Goal: Task Accomplishment & Management: Use online tool/utility

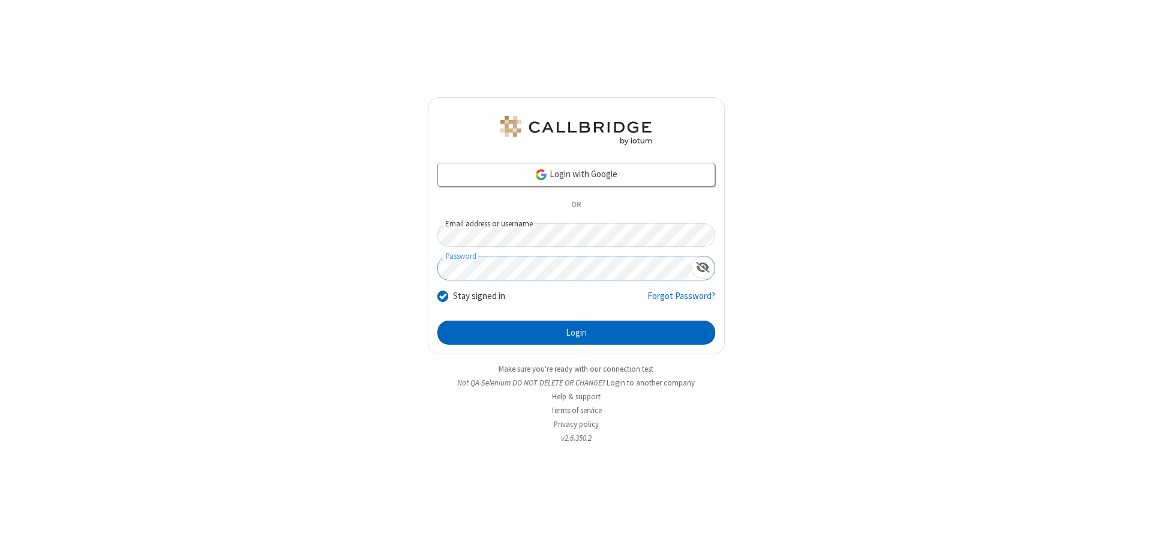
click at [576, 332] on button "Login" at bounding box center [576, 332] width 278 height 24
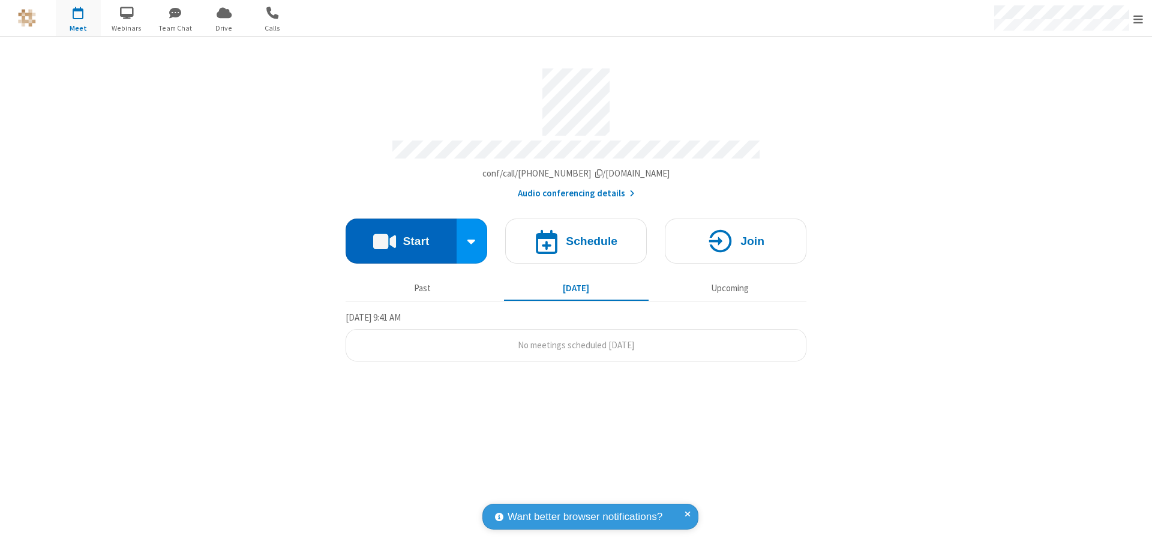
click at [401, 235] on button "Start" at bounding box center [401, 240] width 111 height 45
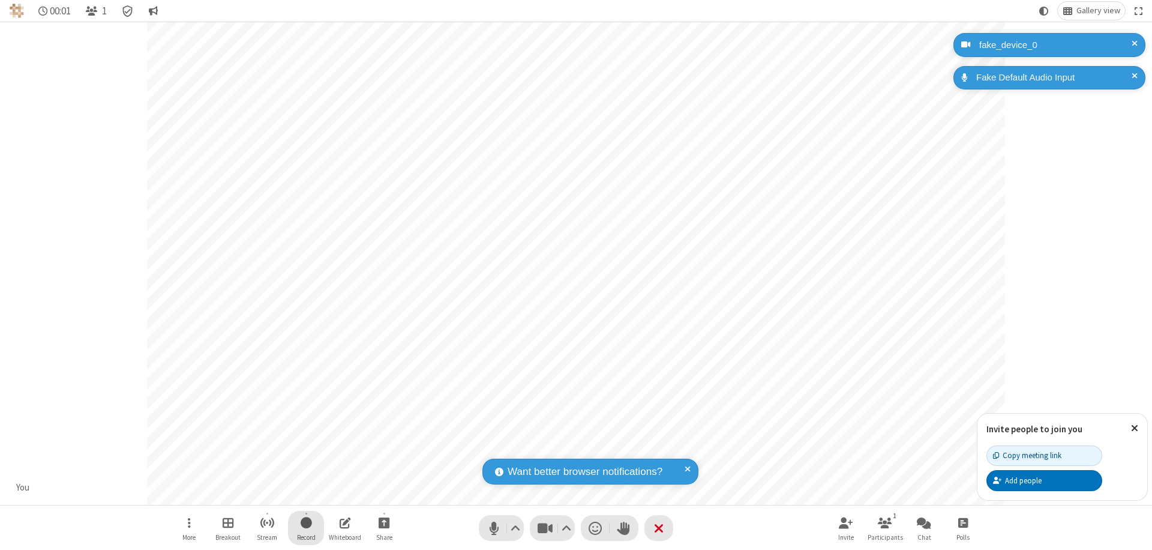
click at [306, 527] on span "Start recording" at bounding box center [306, 522] width 11 height 15
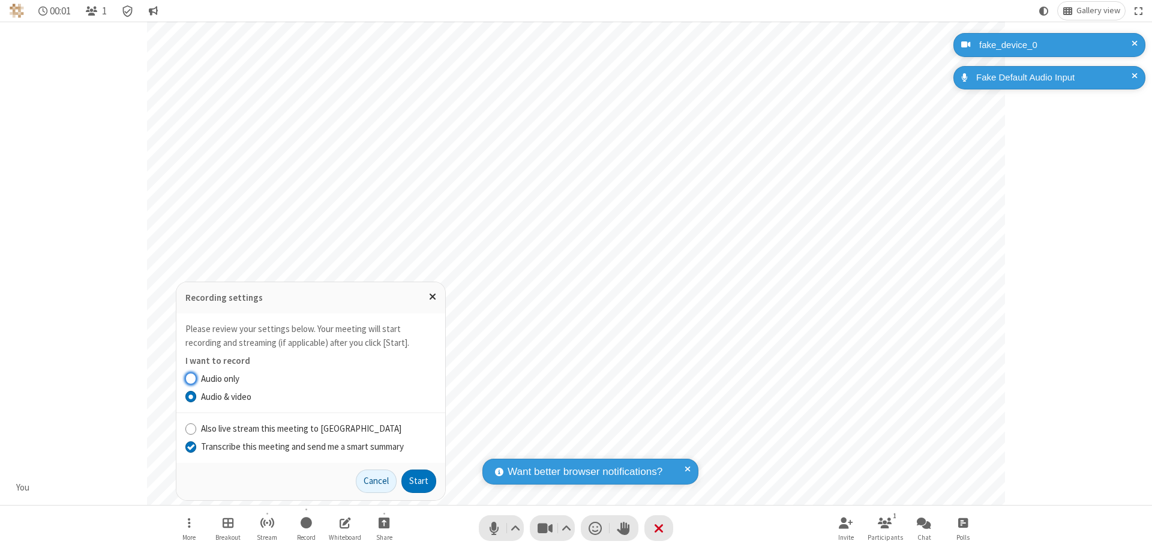
click at [190, 446] on input "Transcribe this meeting and send me a smart summary" at bounding box center [190, 446] width 11 height 13
click at [419, 481] on button "Start" at bounding box center [418, 481] width 35 height 24
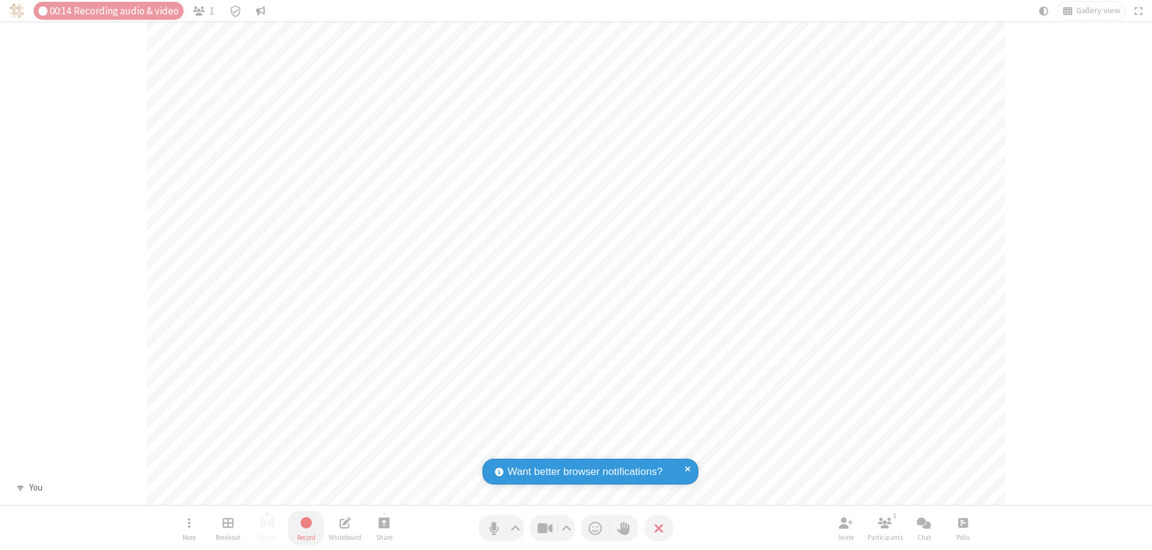
click at [306, 527] on span "Stop recording" at bounding box center [306, 522] width 14 height 15
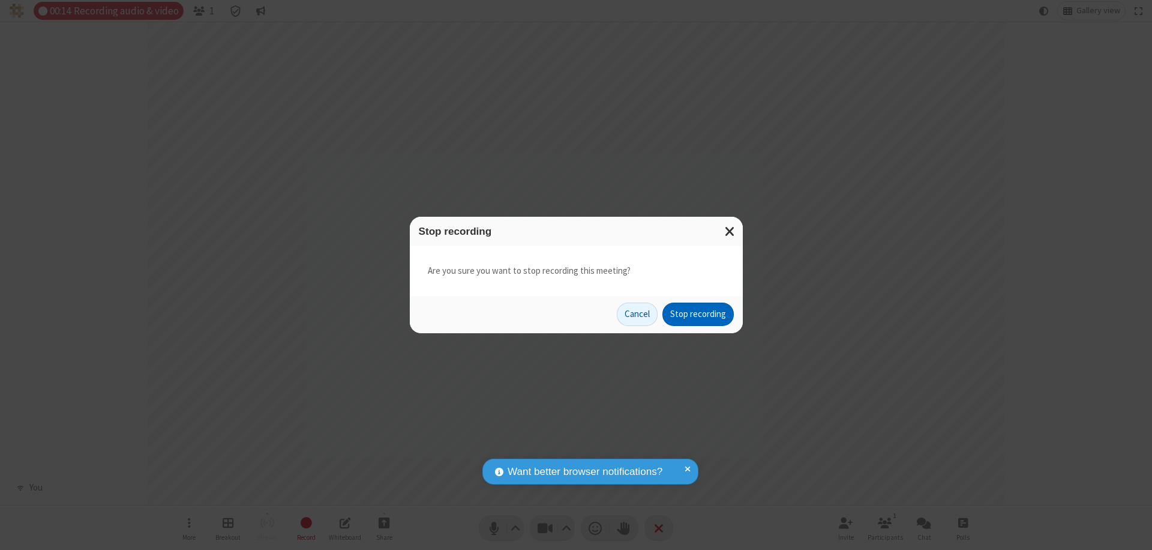
click at [698, 314] on button "Stop recording" at bounding box center [697, 314] width 71 height 24
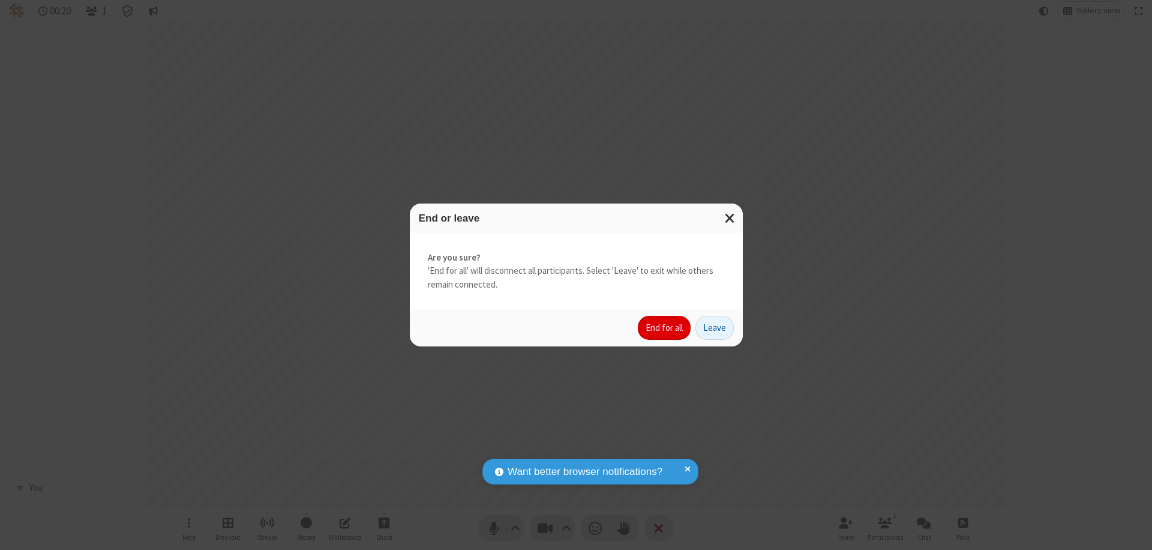
click at [665, 328] on button "End for all" at bounding box center [664, 328] width 53 height 24
